Goal: Task Accomplishment & Management: Complete application form

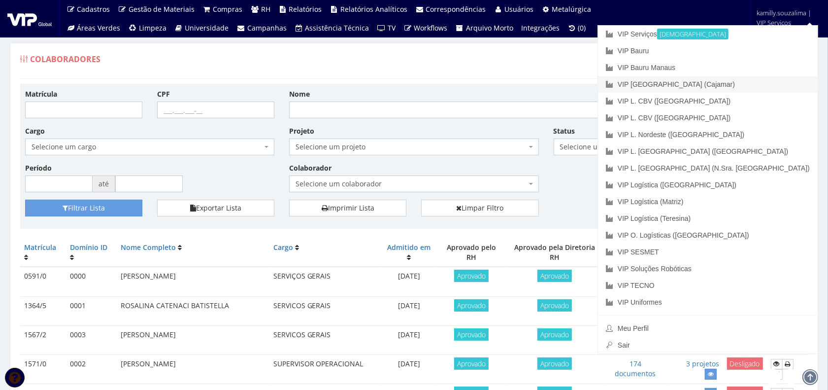
click at [769, 84] on link "VIP [GEOGRAPHIC_DATA] (Cajamar)" at bounding box center [708, 84] width 220 height 17
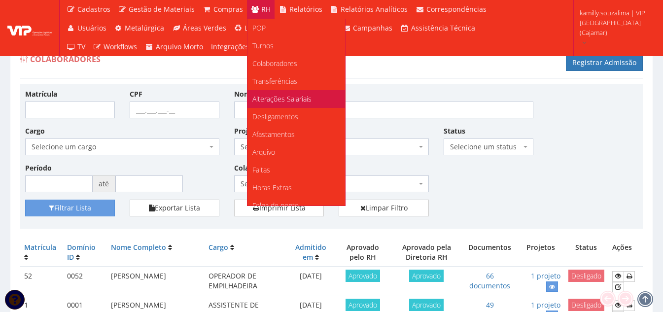
scroll to position [49, 0]
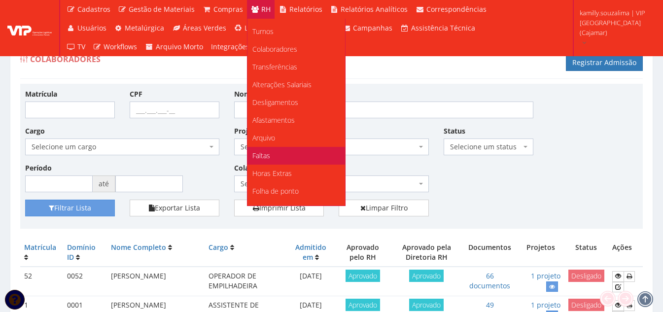
click at [301, 156] on link "Faltas" at bounding box center [296, 156] width 98 height 18
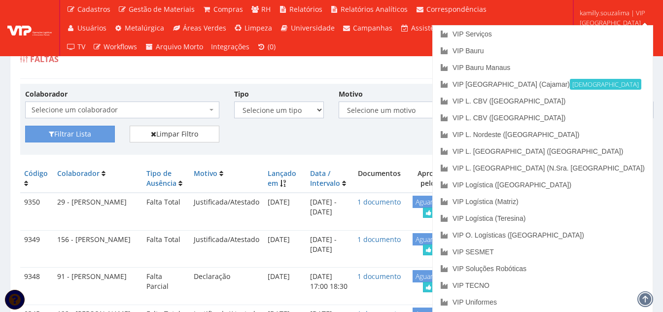
click at [461, 85] on div "Colaborador Selecione um colaborador 95 - ADRIANE NEVES JESUS 76 - ADRIANO SILV…" at bounding box center [331, 119] width 622 height 71
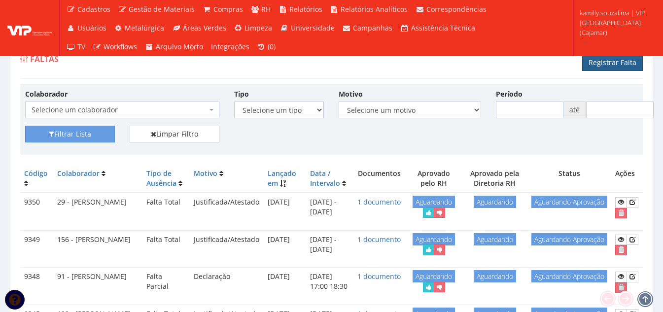
click at [609, 66] on link "Registrar Falta" at bounding box center [612, 62] width 61 height 17
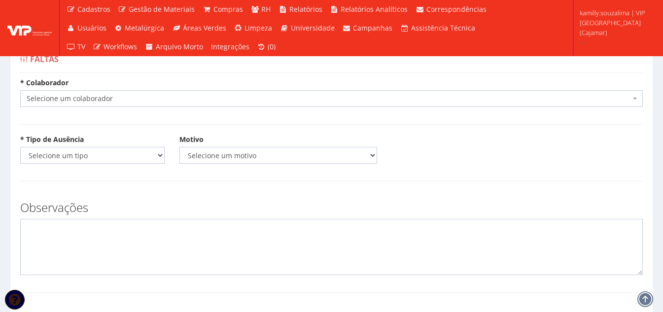
drag, startPoint x: 0, startPoint y: 0, endPoint x: 97, endPoint y: 99, distance: 138.0
click at [98, 98] on span "Selecione um colaborador" at bounding box center [329, 99] width 604 height 10
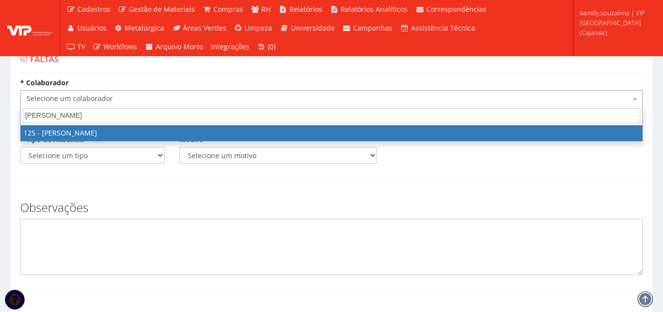
type input "[PERSON_NAME]"
select select "3831"
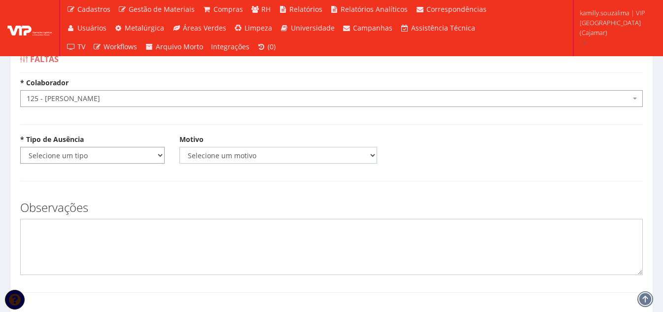
click at [105, 161] on select "Selecione um tipo Falta Total Falta Parcial Afastamento Férias" at bounding box center [92, 155] width 144 height 17
select select "total"
click at [20, 147] on select "Selecione um tipo Falta Total Falta Parcial Afastamento Férias" at bounding box center [92, 155] width 144 height 17
click at [254, 161] on select "Selecione um motivo Acidente Atestado Atraso Declaração Determinação Judicial D…" at bounding box center [278, 155] width 198 height 17
select select "atestado"
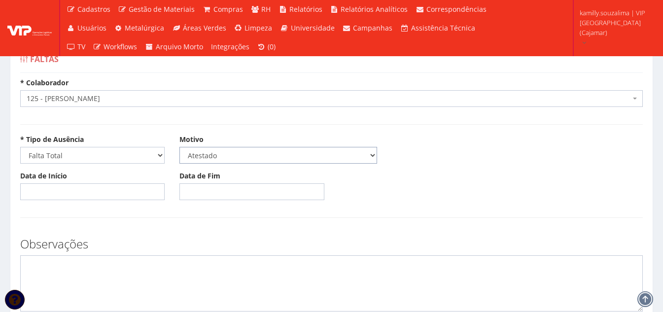
click at [179, 147] on select "Selecione um motivo Acidente Atestado Atraso Declaração Determinação Judicial D…" at bounding box center [278, 155] width 198 height 17
click at [80, 196] on input "Data de Início" at bounding box center [92, 191] width 144 height 17
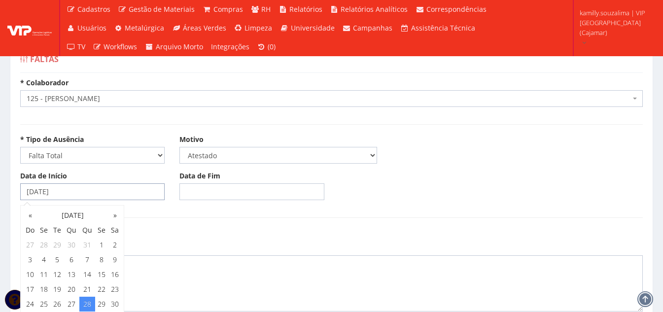
type input "28/08/2025"
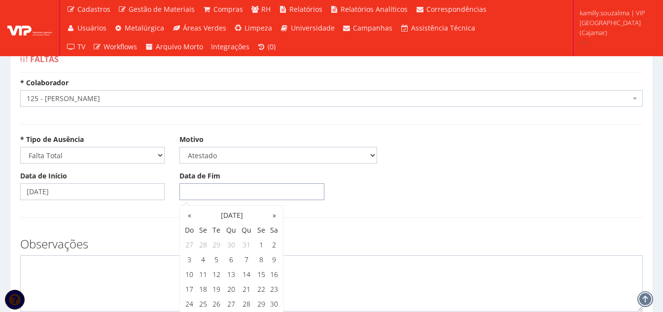
drag, startPoint x: 297, startPoint y: 190, endPoint x: 302, endPoint y: 194, distance: 6.3
click at [297, 190] on input "Data de Fim" at bounding box center [251, 191] width 144 height 17
click at [248, 307] on td "28" at bounding box center [246, 304] width 16 height 15
type input "28/08/2025"
click at [97, 285] on textarea at bounding box center [331, 283] width 622 height 56
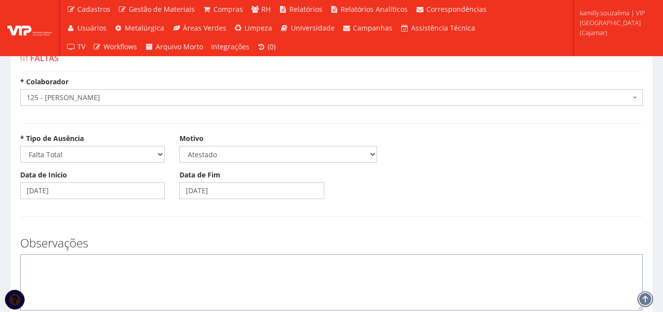
scroll to position [99, 0]
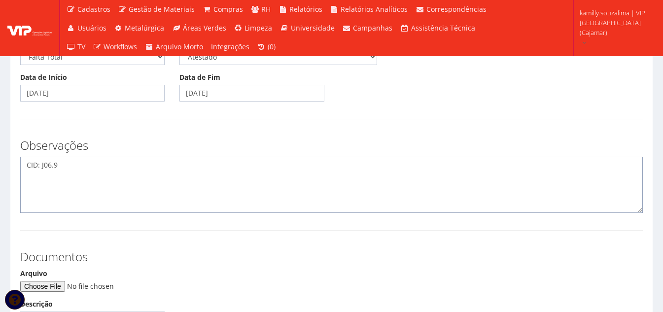
type textarea "CID: J06.9"
click at [64, 288] on input "Arquivo" at bounding box center [87, 286] width 134 height 11
type input "C:\fakepath\Imagem do WhatsApp de 2025-08-28 à(s) 20.54.20_112fba8f (1).jpg"
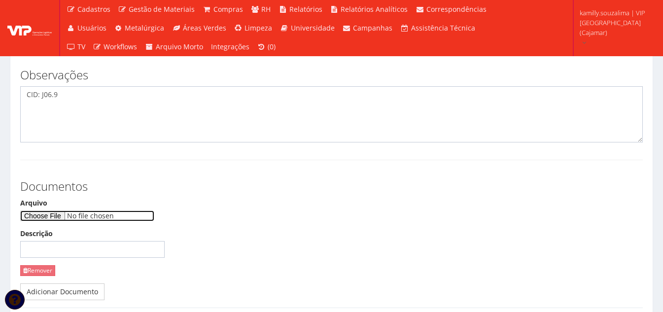
scroll to position [246, 0]
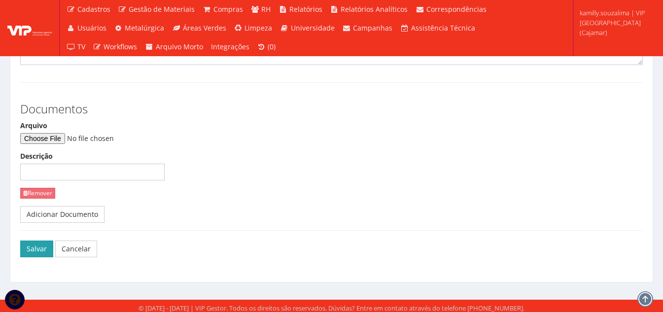
click at [29, 247] on button "Salvar" at bounding box center [36, 248] width 33 height 17
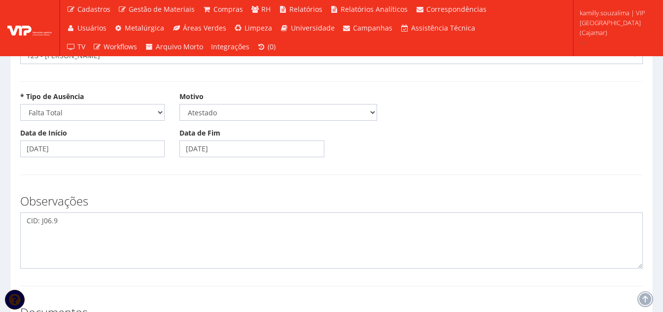
scroll to position [0, 0]
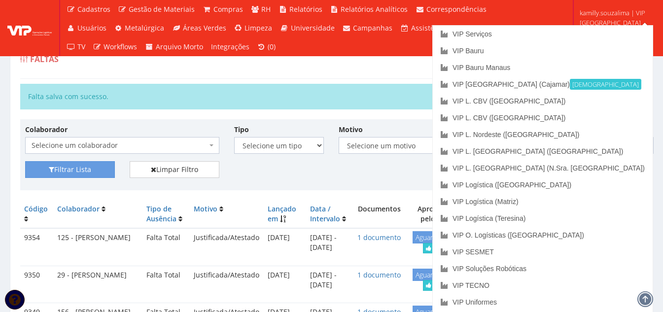
drag, startPoint x: 450, startPoint y: 80, endPoint x: 473, endPoint y: 75, distance: 23.3
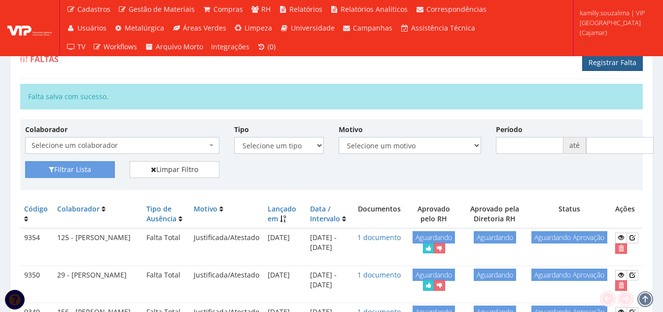
click at [639, 61] on link "Registrar Falta" at bounding box center [612, 62] width 61 height 17
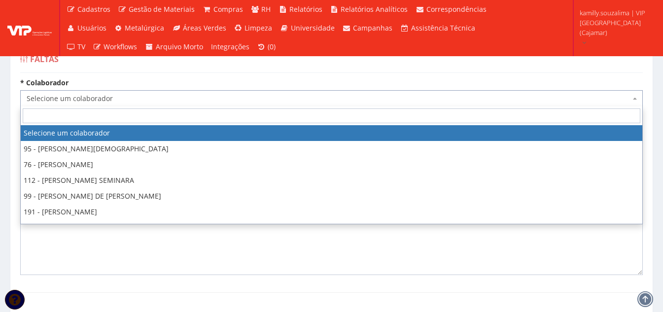
click at [156, 98] on span "Selecione um colaborador" at bounding box center [329, 99] width 604 height 10
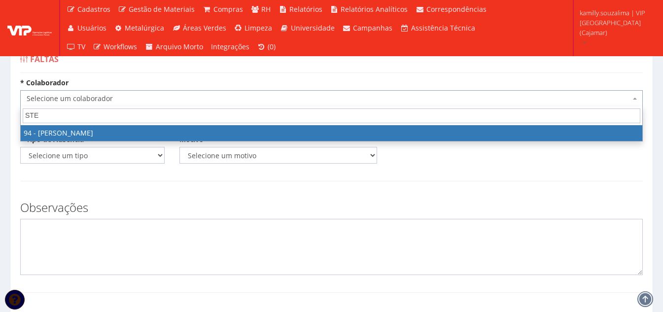
click at [113, 115] on input "STE" at bounding box center [331, 115] width 617 height 15
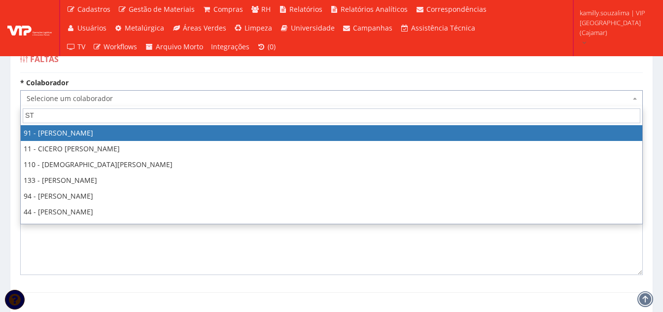
type input "S"
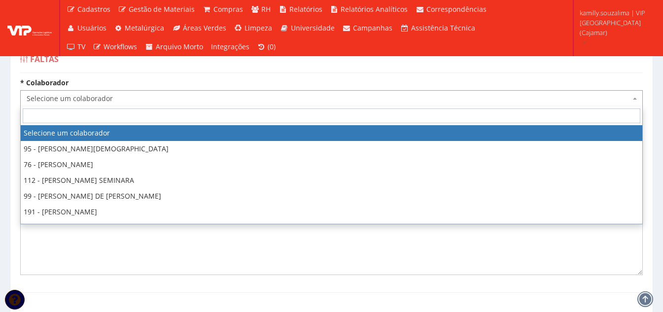
click at [58, 118] on input "search" at bounding box center [331, 115] width 617 height 15
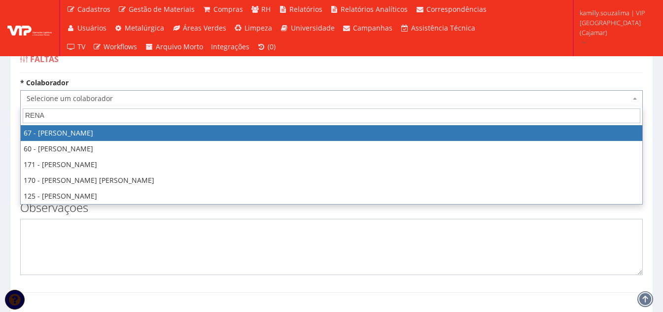
type input "RENAT"
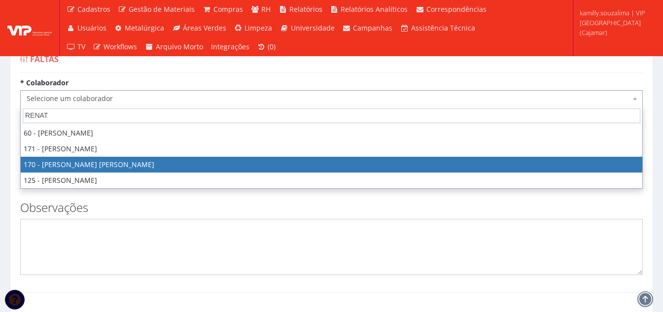
select select "4057"
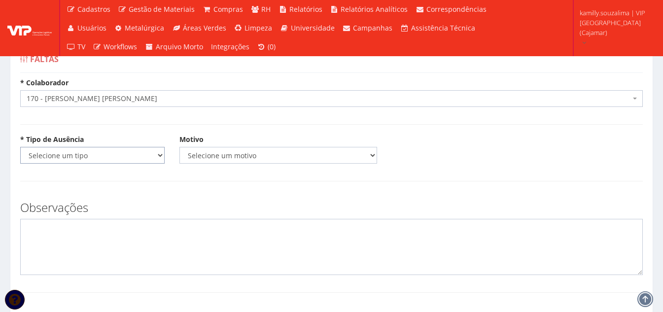
click at [83, 152] on select "Selecione um tipo Falta Total Falta Parcial Afastamento Férias" at bounding box center [92, 155] width 144 height 17
select select "total"
click at [20, 147] on select "Selecione um tipo Falta Total Falta Parcial Afastamento Férias" at bounding box center [92, 155] width 144 height 17
click at [206, 156] on select "Selecione um motivo Acidente Atestado Atraso Declaração Determinação Judicial D…" at bounding box center [278, 155] width 198 height 17
select select "atestado"
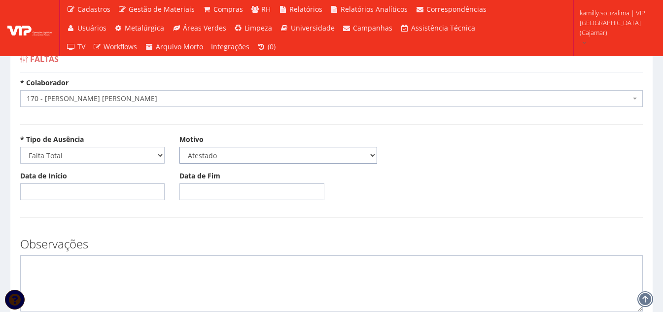
click at [179, 147] on select "Selecione um motivo Acidente Atestado Atraso Declaração Determinação Judicial D…" at bounding box center [278, 155] width 198 height 17
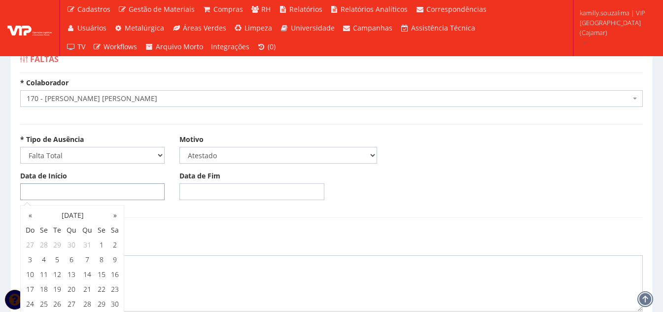
click at [76, 185] on input "Data de Início" at bounding box center [92, 191] width 144 height 17
click at [76, 301] on td "27" at bounding box center [72, 304] width 16 height 15
type input "[DATE]"
click at [291, 187] on input "Data de Fim" at bounding box center [251, 191] width 144 height 17
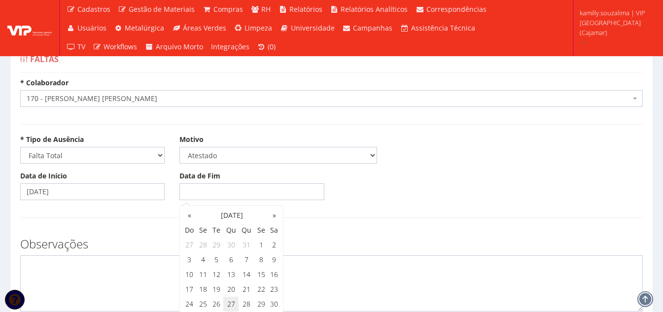
click at [232, 306] on td "27" at bounding box center [231, 304] width 16 height 15
type input "[DATE]"
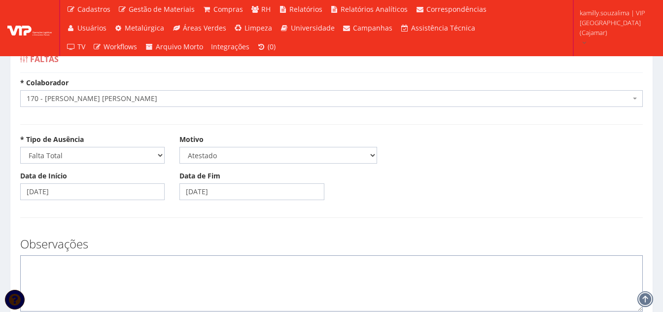
click at [123, 283] on textarea at bounding box center [331, 283] width 622 height 56
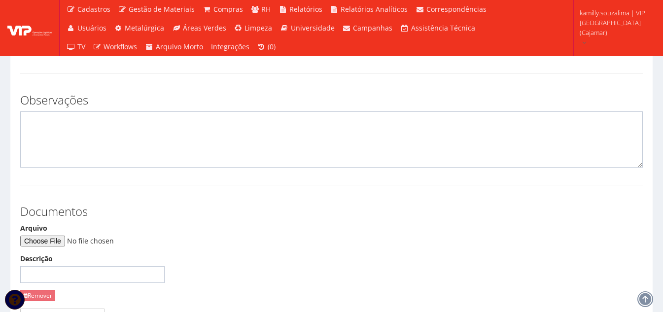
scroll to position [148, 0]
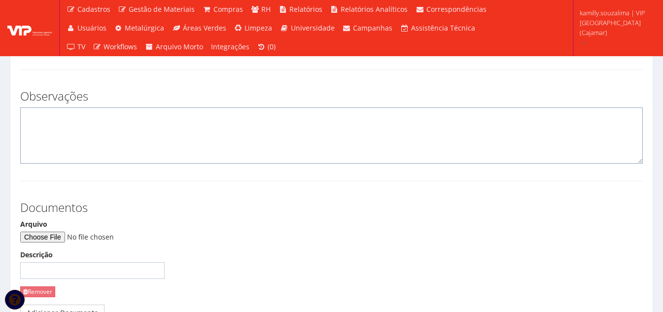
click at [115, 139] on textarea at bounding box center [331, 135] width 622 height 56
type textarea "CID: J039"
click at [53, 235] on input "Arquivo" at bounding box center [87, 237] width 134 height 11
type input "C:\fakepath\Brasil .jpg"
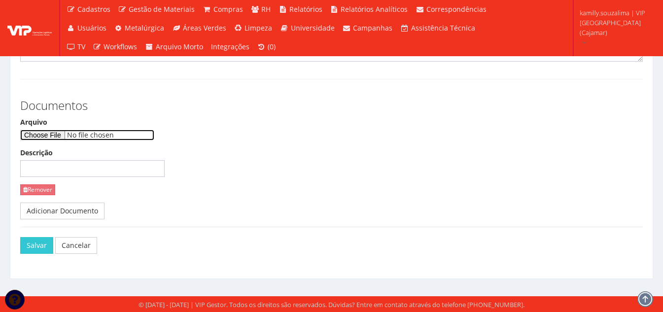
scroll to position [250, 0]
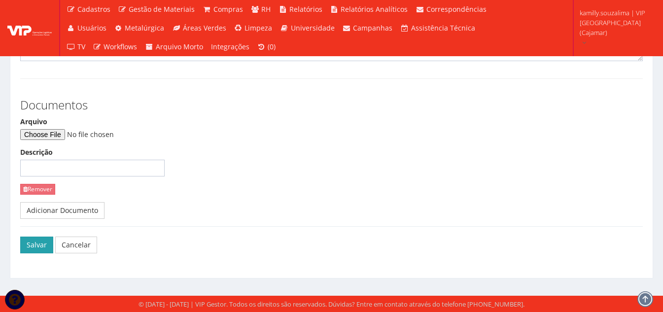
click at [33, 251] on button "Salvar" at bounding box center [36, 245] width 33 height 17
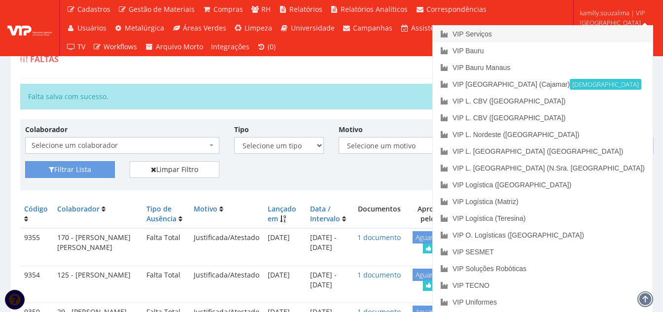
click at [584, 40] on link "VIP Serviços" at bounding box center [543, 34] width 220 height 17
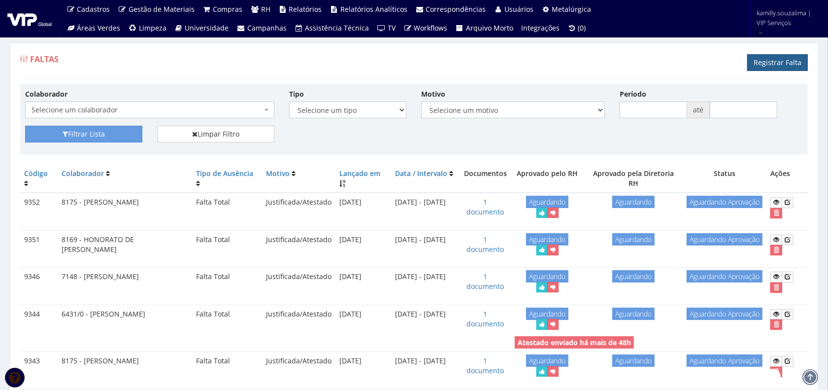
click at [790, 64] on link "Registrar Falta" at bounding box center [778, 62] width 61 height 17
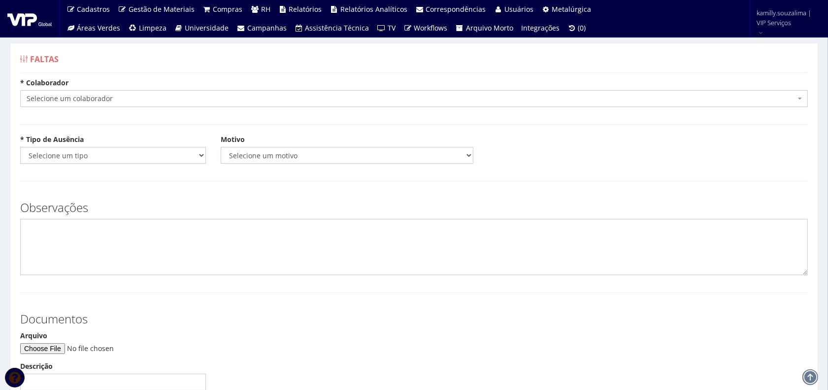
click at [284, 107] on body "Cadastros Clientes Unidades Subclientes Unidades de Subclientes Projetos Vagas …" at bounding box center [414, 263] width 828 height 526
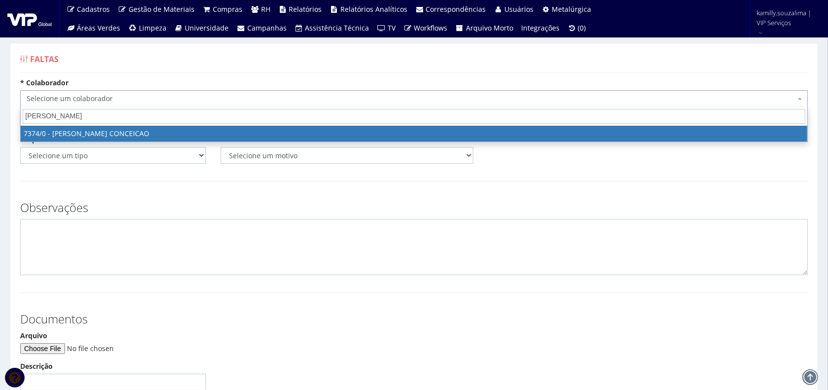
type input "[PERSON_NAME]"
select select "1054"
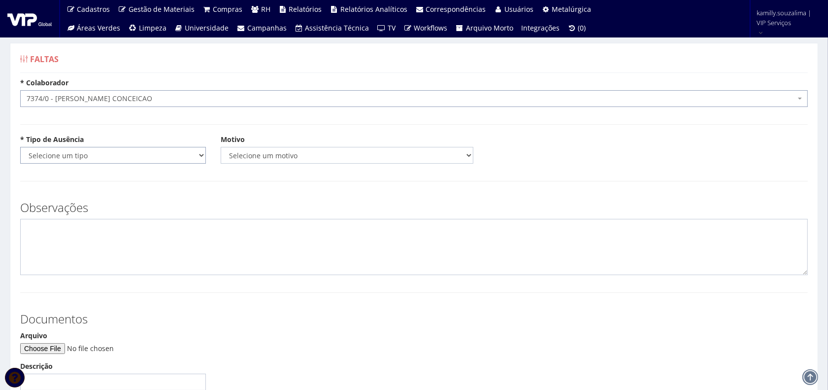
click at [110, 156] on select "Selecione um tipo Falta Total Falta Parcial Afastamento Férias" at bounding box center [113, 155] width 186 height 17
select select "total"
click at [20, 147] on select "Selecione um tipo Falta Total Falta Parcial Afastamento Férias" at bounding box center [113, 155] width 186 height 17
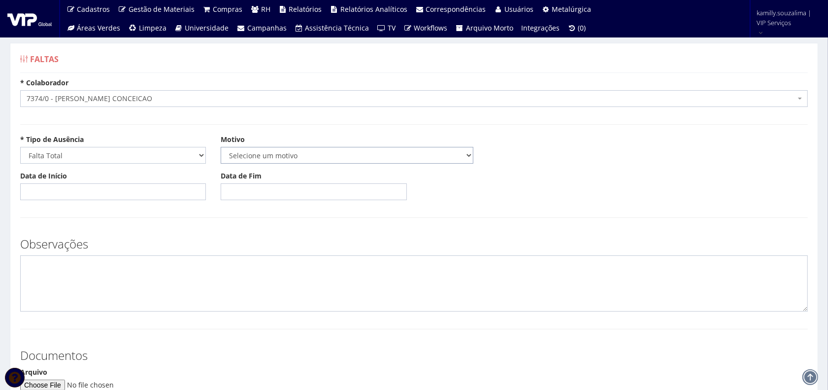
click at [276, 154] on select "Selecione um motivo Acidente Atestado Atraso Declaração Determinação Judicial D…" at bounding box center [347, 155] width 253 height 17
select select "atestado"
click at [221, 147] on select "Selecione um motivo Acidente Atestado Atraso Declaração Determinação Judicial D…" at bounding box center [347, 155] width 253 height 17
click at [151, 223] on form "* Colaborador Selecione um colaborador 7015/0 - ADEILTON LUIZ NETO 7054/0 - ADE…" at bounding box center [414, 299] width 788 height 443
click at [138, 200] on input "Data de Início" at bounding box center [113, 191] width 186 height 17
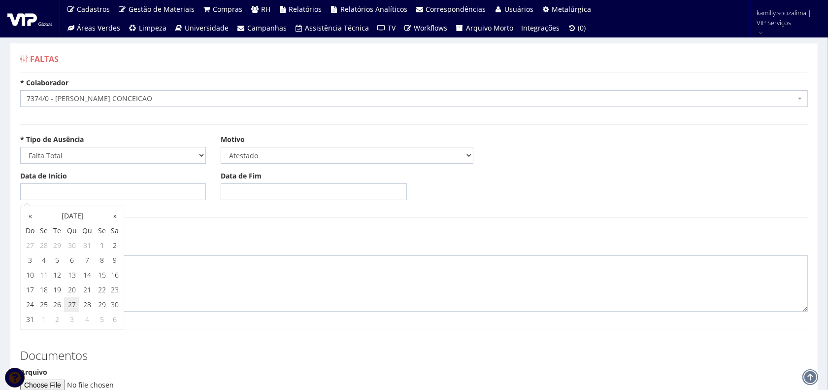
click at [65, 304] on td "27" at bounding box center [72, 304] width 16 height 15
type input "27/08/2025"
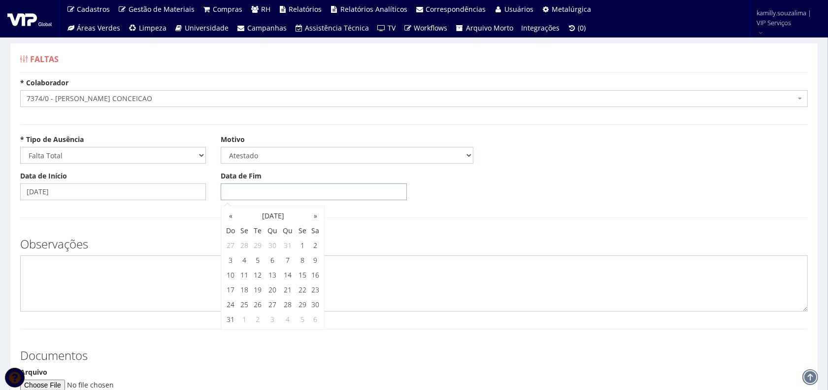
click at [291, 198] on input "Data de Fim" at bounding box center [314, 191] width 186 height 17
click at [278, 306] on td "27" at bounding box center [273, 304] width 16 height 15
type input "27/08/2025"
click at [81, 279] on textarea at bounding box center [414, 283] width 788 height 56
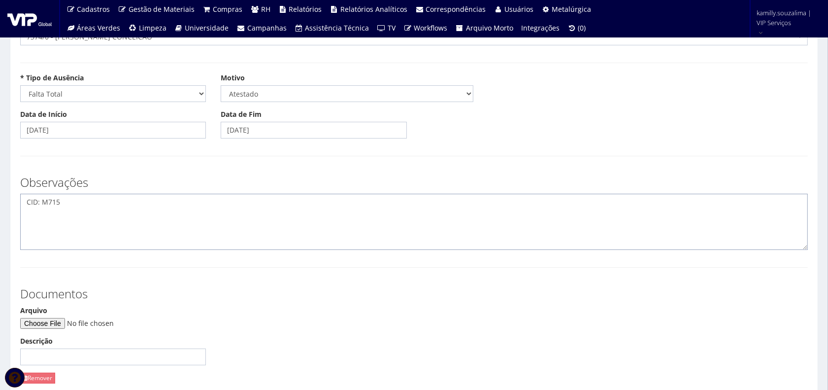
type textarea "CID: M715"
click at [64, 323] on input "Arquivo" at bounding box center [87, 323] width 134 height 11
type input "C:\fakepath\WhatsApp Image 2025-08-28 at 11.24.13.jpeg"
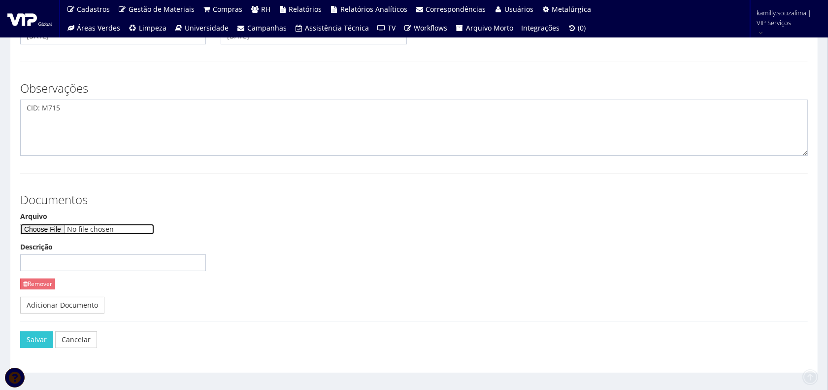
scroll to position [173, 0]
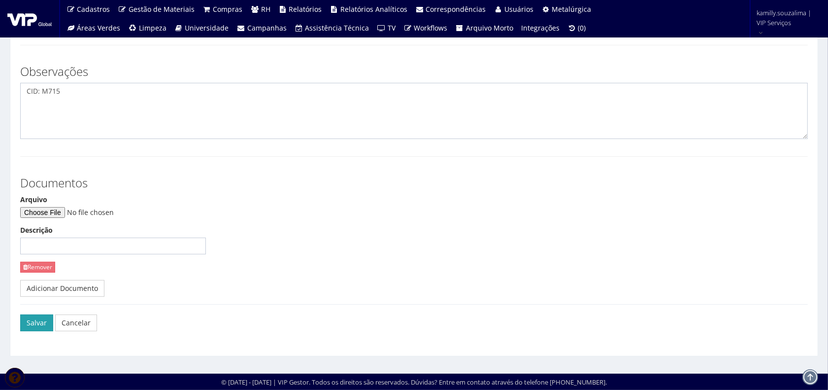
click at [33, 321] on button "Salvar" at bounding box center [36, 322] width 33 height 17
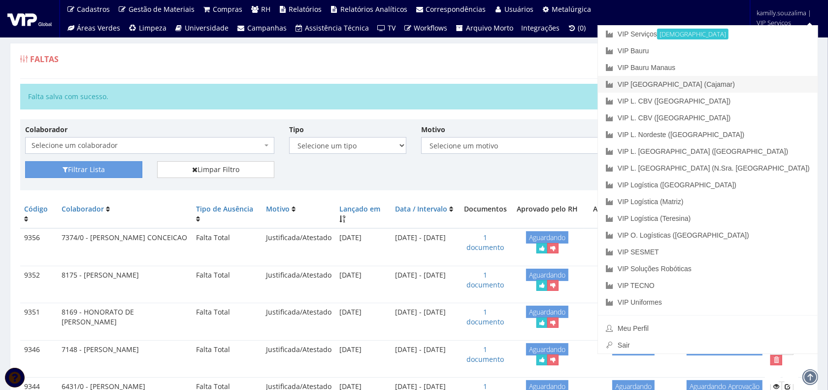
click at [772, 80] on link "VIP [GEOGRAPHIC_DATA] (Cajamar)" at bounding box center [708, 84] width 220 height 17
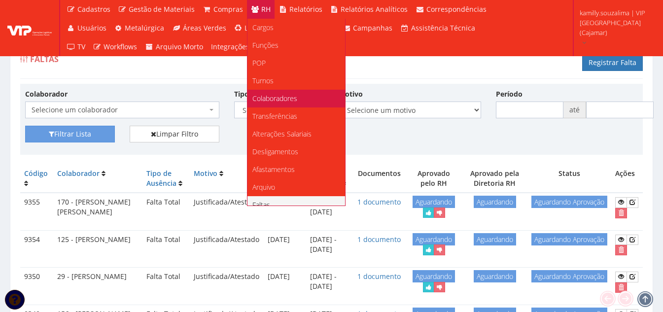
click at [297, 95] on link "Colaboradores" at bounding box center [296, 99] width 98 height 18
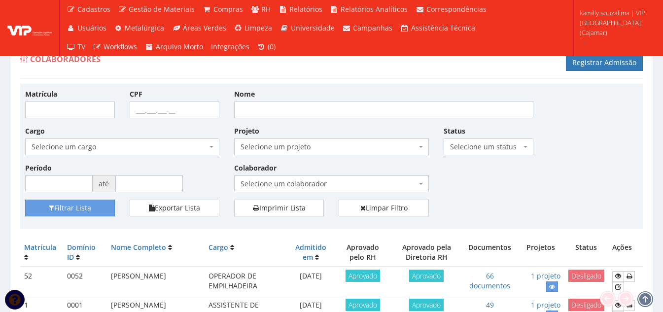
click at [338, 188] on span "Selecione um colaborador" at bounding box center [327, 184] width 175 height 10
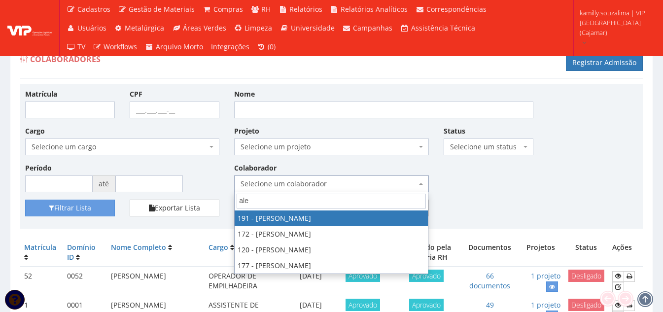
type input "ale"
drag, startPoint x: 280, startPoint y: 219, endPoint x: 271, endPoint y: 219, distance: 9.4
select select "4089"
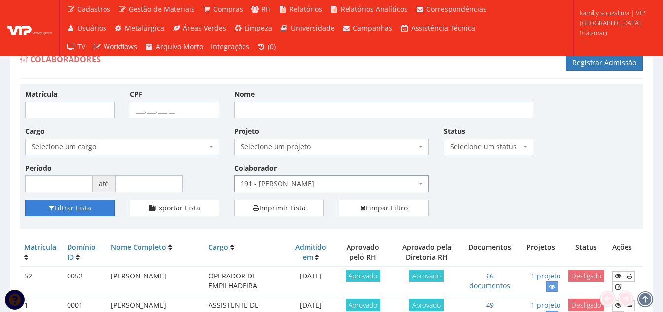
click at [68, 208] on button "Filtrar Lista" at bounding box center [70, 208] width 90 height 17
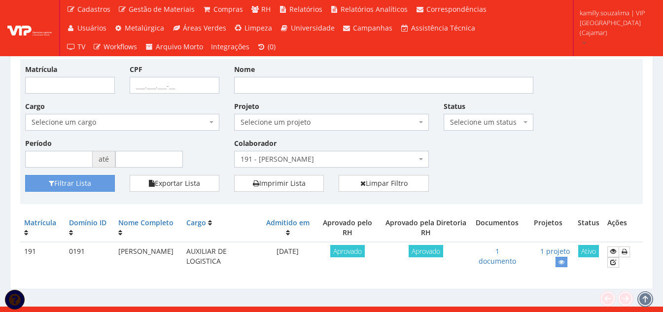
scroll to position [35, 0]
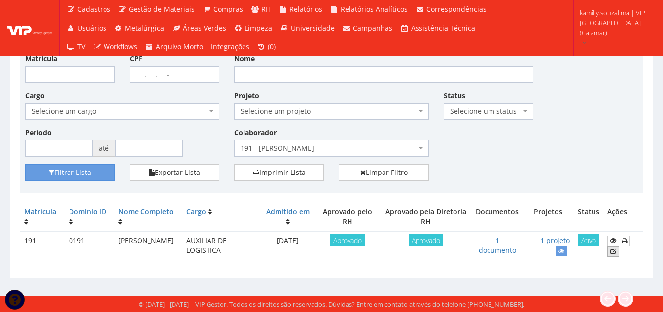
click at [616, 253] on icon at bounding box center [613, 251] width 6 height 7
click at [509, 249] on link "1 documento" at bounding box center [496, 245] width 37 height 19
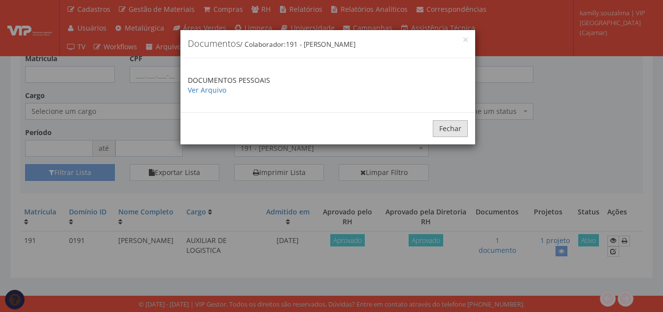
click at [442, 128] on button "Fechar" at bounding box center [450, 128] width 35 height 17
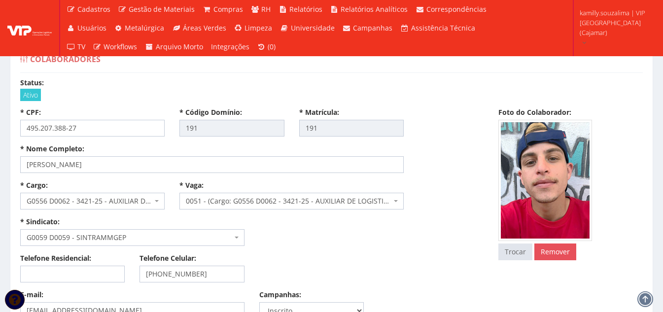
select select
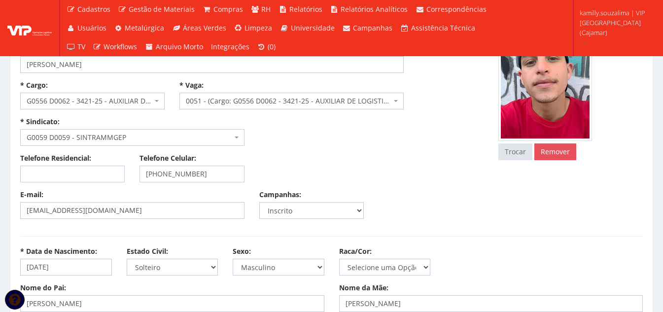
scroll to position [99, 0]
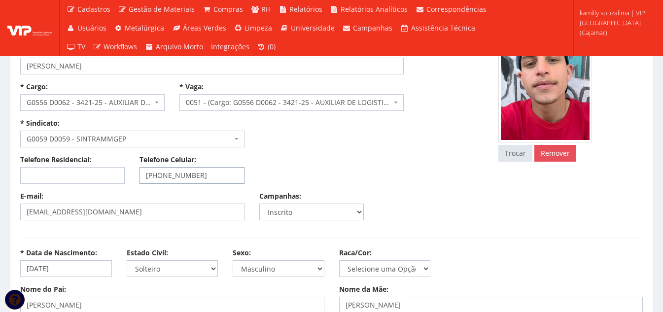
drag, startPoint x: 215, startPoint y: 175, endPoint x: 102, endPoint y: 179, distance: 113.4
click at [102, 179] on div "Telefone Residencial: Telefone Celular: [PHONE_NUMBER]" at bounding box center [252, 173] width 478 height 36
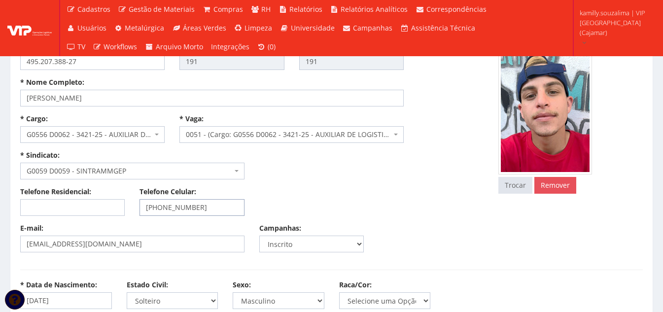
scroll to position [49, 0]
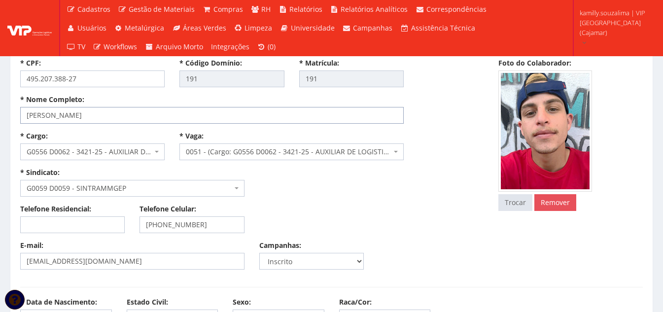
drag, startPoint x: 157, startPoint y: 114, endPoint x: -44, endPoint y: 105, distance: 201.3
click at [0, 105] on html "Cadastros Clientes Unidades Subclientes Unidades de Subclientes Projetos Vagas …" at bounding box center [331, 107] width 663 height 312
click at [160, 121] on input "[PERSON_NAME]" at bounding box center [211, 115] width 383 height 17
click at [171, 114] on input "[PERSON_NAME]" at bounding box center [211, 115] width 383 height 17
drag, startPoint x: 157, startPoint y: 112, endPoint x: -6, endPoint y: 122, distance: 162.9
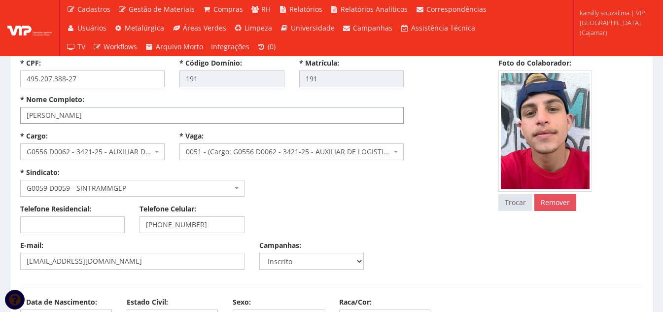
click at [0, 122] on html "Cadastros Clientes Unidades Subclientes Unidades de Subclientes Projetos Vagas …" at bounding box center [331, 107] width 663 height 312
